Goal: Find specific page/section: Find specific page/section

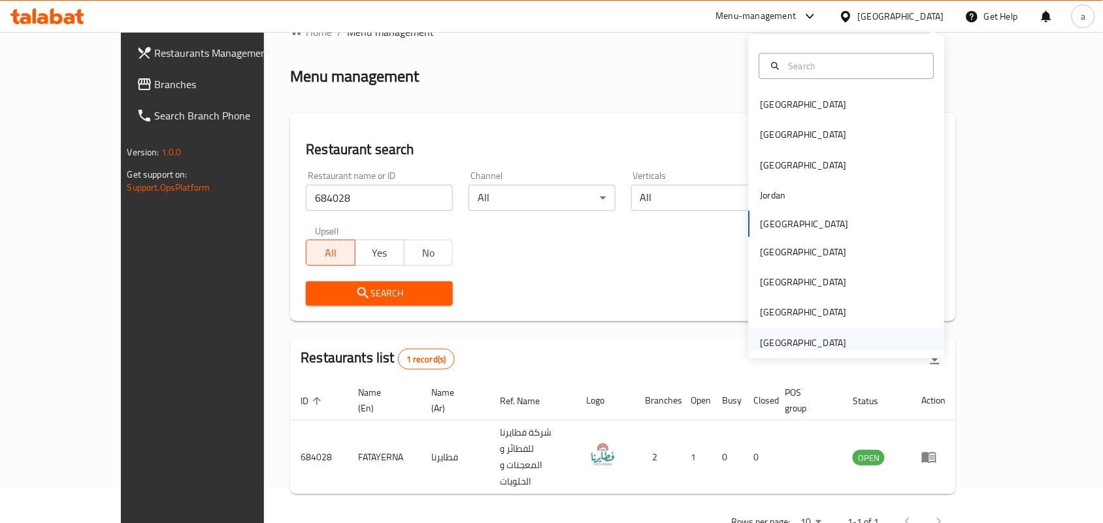
click at [779, 341] on div "[GEOGRAPHIC_DATA]" at bounding box center [803, 343] width 86 height 14
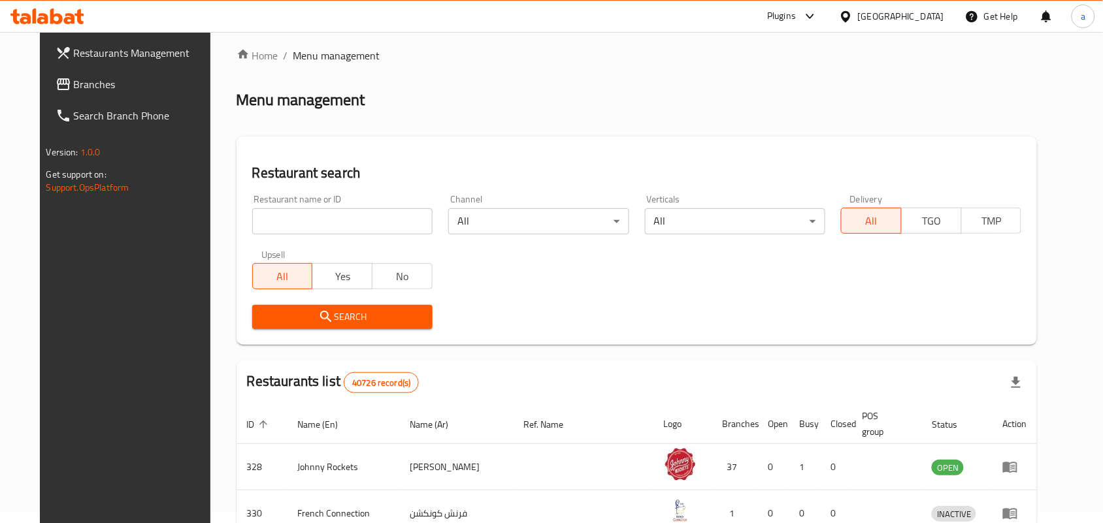
scroll to position [34, 0]
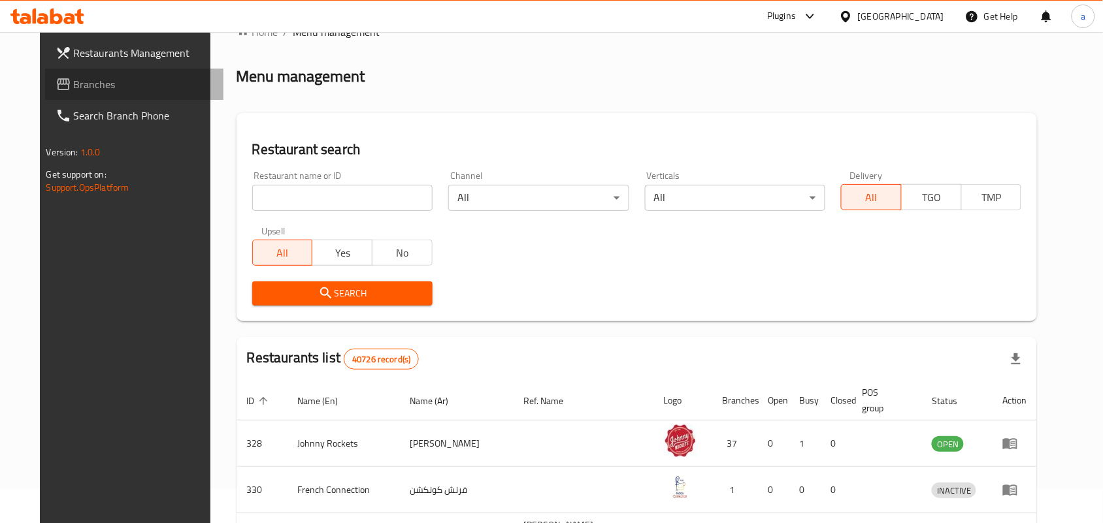
click at [74, 88] on span "Branches" at bounding box center [144, 84] width 140 height 16
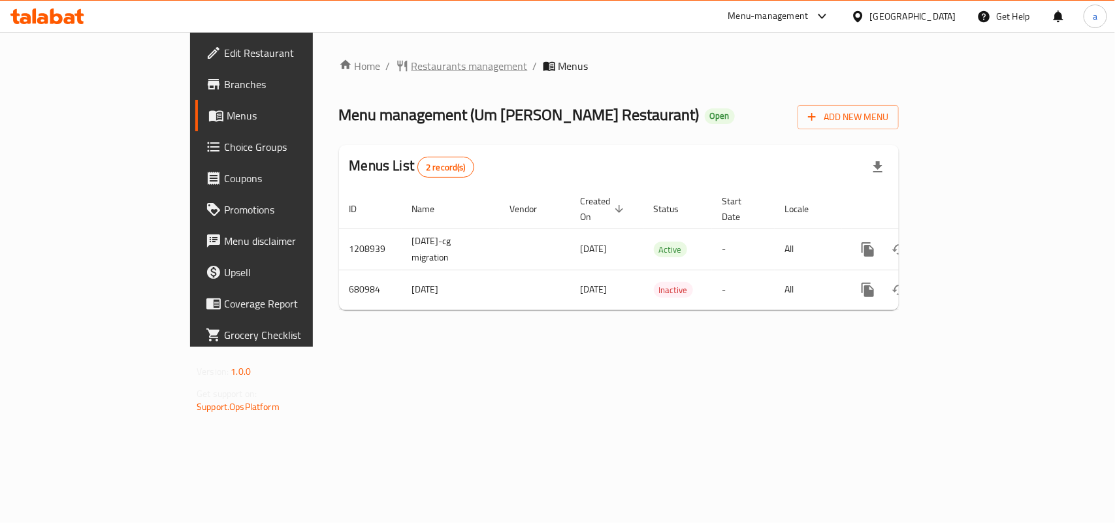
click at [412, 71] on span "Restaurants management" at bounding box center [470, 66] width 116 height 16
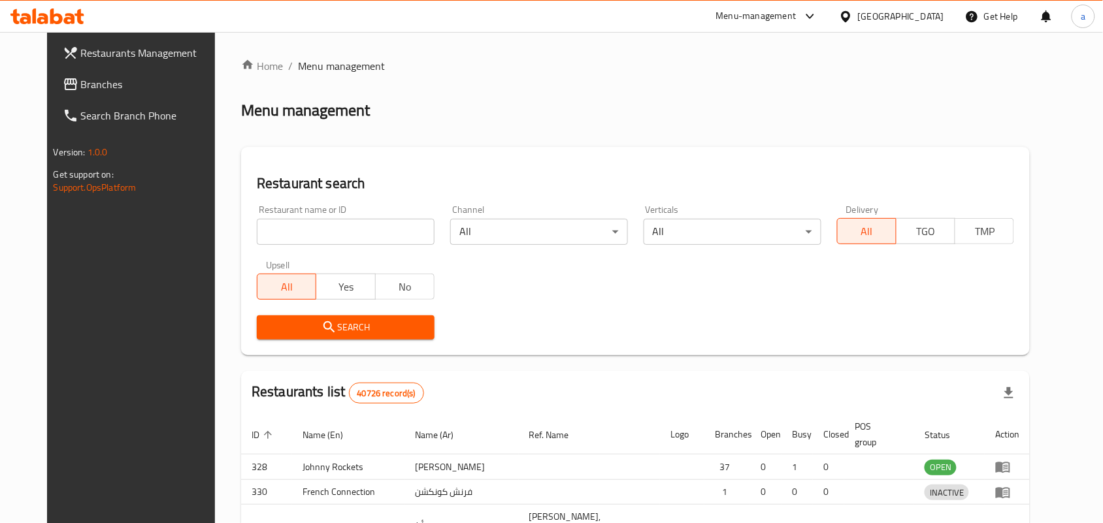
click at [304, 229] on div at bounding box center [551, 261] width 1103 height 523
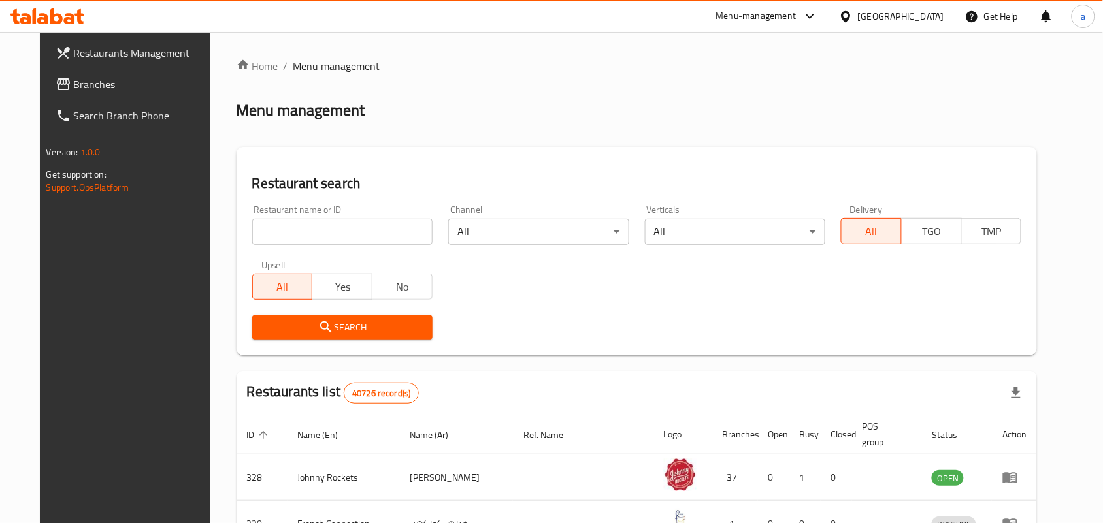
click at [310, 224] on input "search" at bounding box center [342, 232] width 180 height 26
paste input "642609"
type input "642609"
click button "Search" at bounding box center [342, 328] width 180 height 24
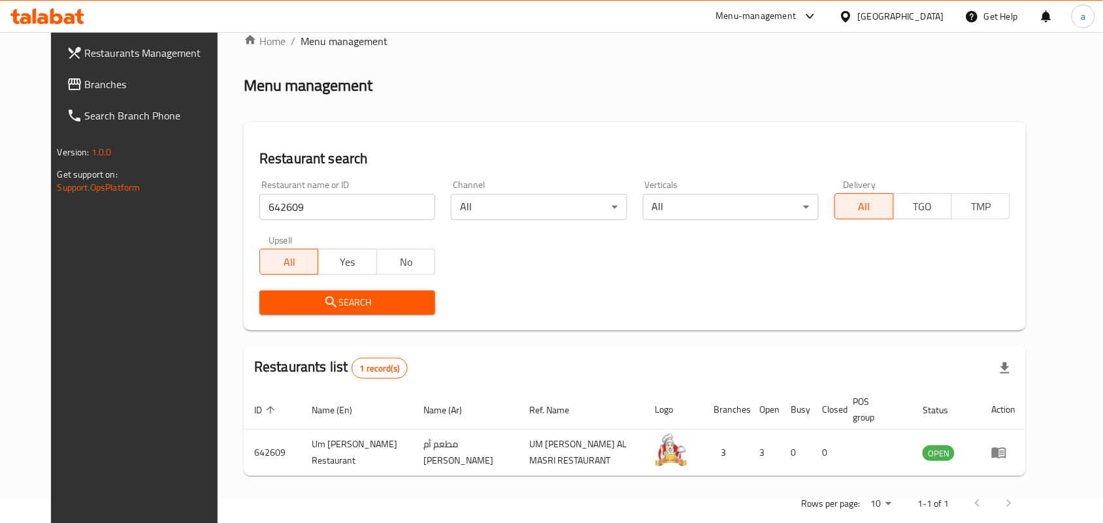
scroll to position [49, 0]
